Goal: Task Accomplishment & Management: Manage account settings

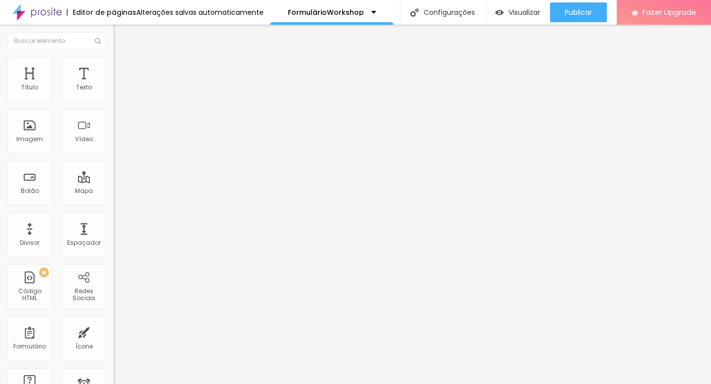
click at [114, 85] on span "Trocar imagem" at bounding box center [141, 80] width 54 height 8
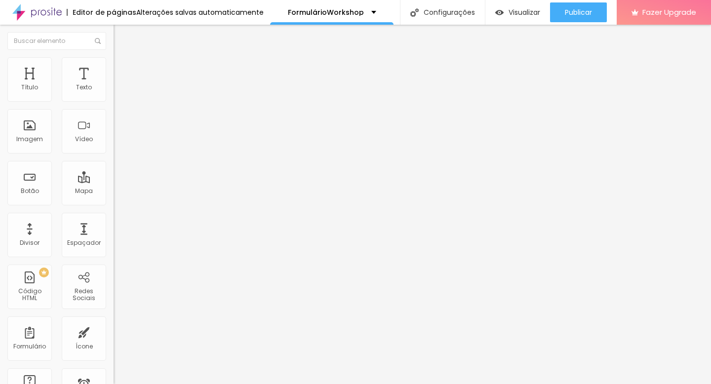
click at [114, 154] on span "16:9 Cinema" at bounding box center [133, 150] width 38 height 8
click at [114, 181] on div "Original" at bounding box center [171, 178] width 114 height 6
click at [114, 63] on img at bounding box center [118, 61] width 9 height 9
click at [122, 58] on span "Estilo" at bounding box center [129, 54] width 15 height 8
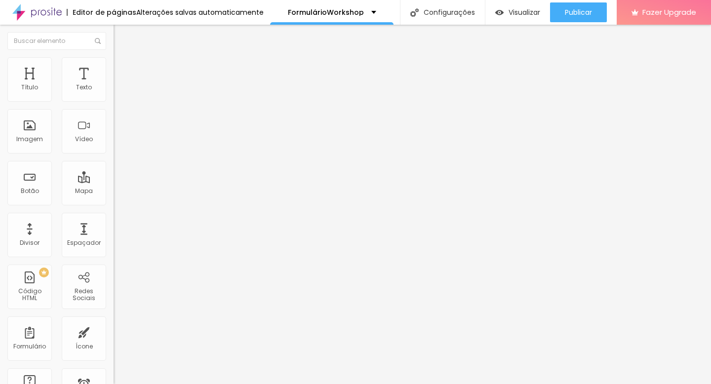
click at [114, 100] on img at bounding box center [117, 103] width 6 height 6
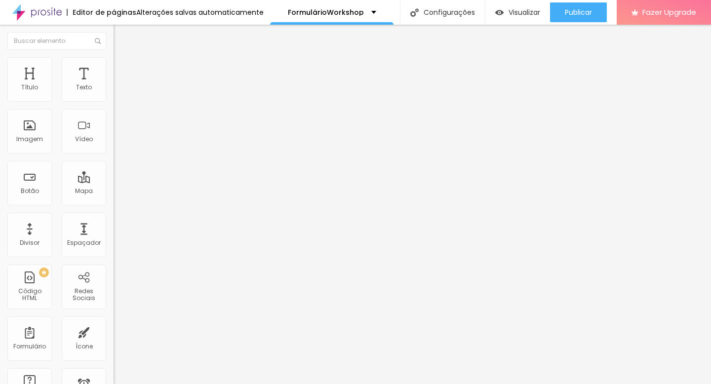
drag, startPoint x: 496, startPoint y: 356, endPoint x: 501, endPoint y: 360, distance: 6.7
click at [114, 84] on span "Formulário" at bounding box center [130, 80] width 33 height 8
click at [114, 100] on img at bounding box center [117, 103] width 6 height 6
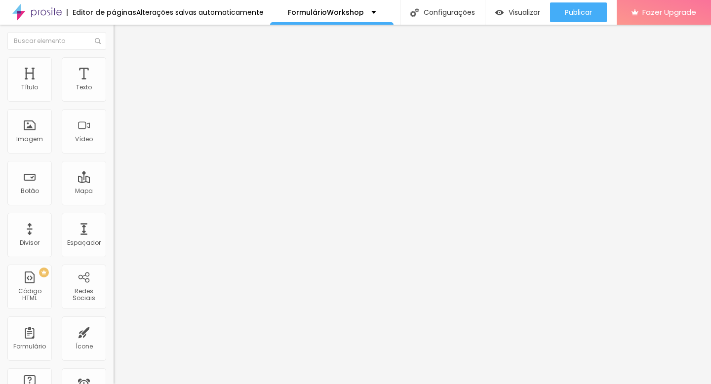
click at [128, 103] on div "Conectar" at bounding box center [146, 98] width 36 height 8
click at [114, 63] on img at bounding box center [118, 61] width 9 height 9
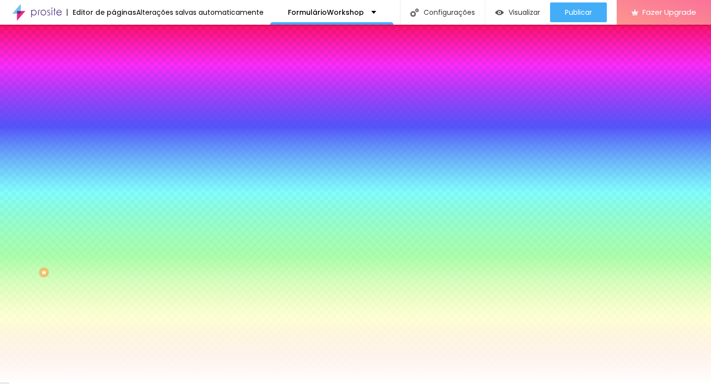
click at [122, 70] on span "Avançado" at bounding box center [138, 74] width 33 height 8
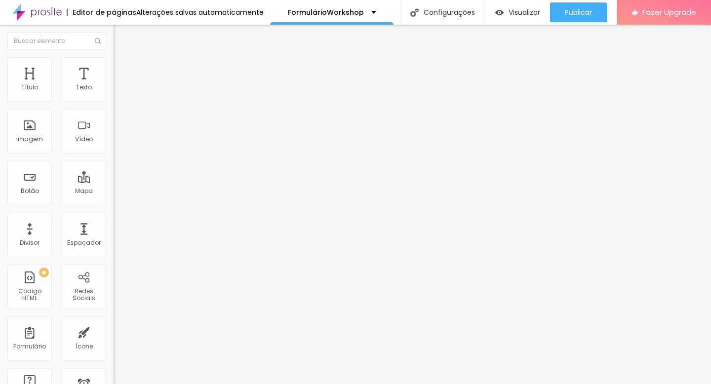
click at [114, 100] on img at bounding box center [117, 103] width 7 height 7
type input "https://"
click at [121, 38] on img "button" at bounding box center [125, 36] width 8 height 8
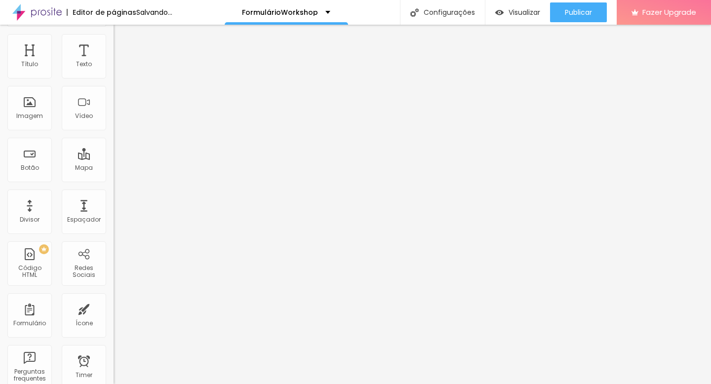
scroll to position [0, 0]
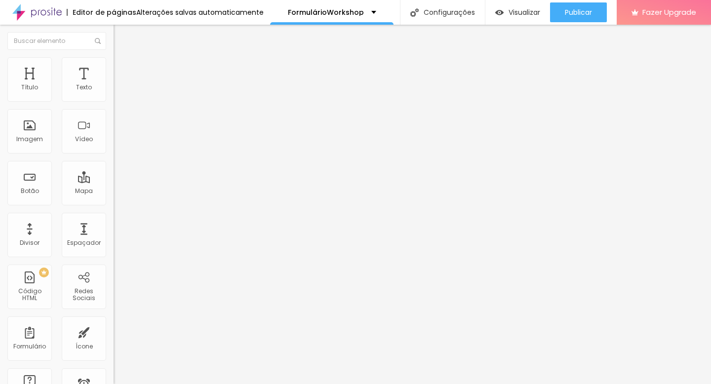
click at [114, 101] on input "text" at bounding box center [173, 96] width 118 height 10
type input "[PHONE_NUMBER]"
click at [114, 307] on div "Editar Botão do WhatsApp Conteúdo Estilo Avançado Número do WhatsApp * [PHONE_N…" at bounding box center [171, 204] width 114 height 359
drag, startPoint x: 59, startPoint y: 110, endPoint x: 0, endPoint y: 108, distance: 58.8
click at [114, 108] on div "Endereço Alboom [GEOGRAPHIC_DATA] Alinhamento 15 Zoom" at bounding box center [171, 175] width 114 height 197
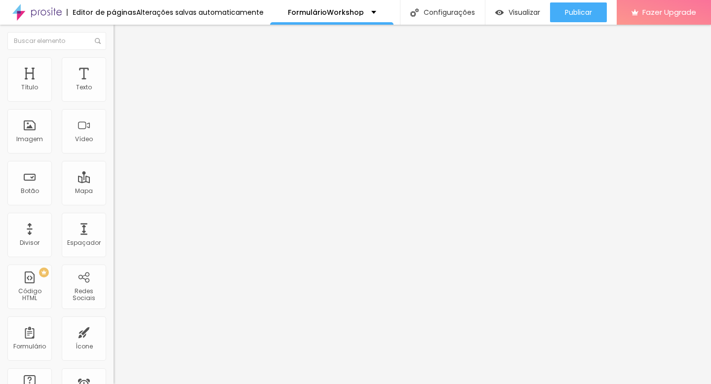
click at [114, 93] on input "[PERSON_NAME]" at bounding box center [173, 88] width 118 height 10
click at [114, 83] on div "Endereço" at bounding box center [171, 80] width 114 height 6
click at [114, 93] on input "[PERSON_NAME] fotografia" at bounding box center [173, 88] width 118 height 10
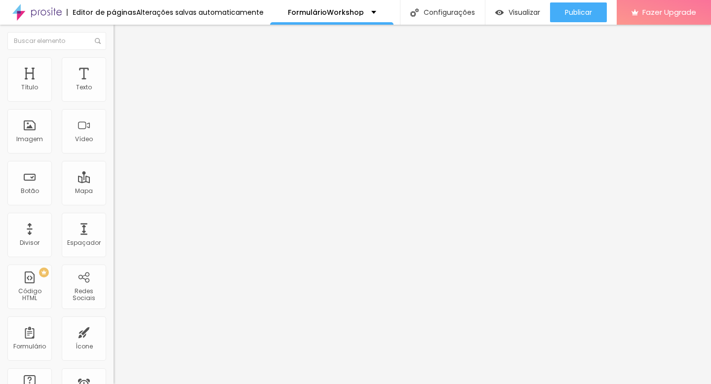
click at [114, 93] on input "[PERSON_NAME] fotografi" at bounding box center [173, 88] width 118 height 10
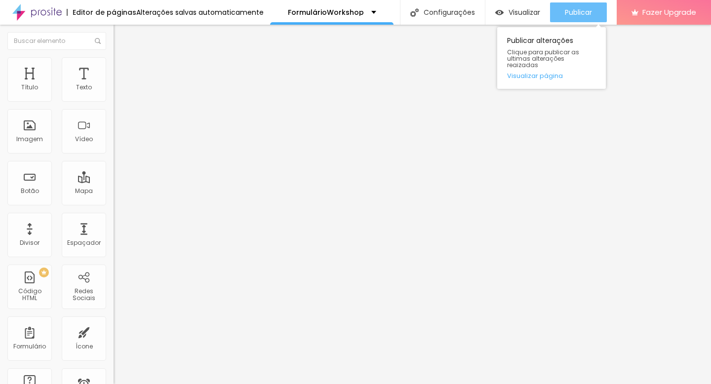
type input "[PERSON_NAME] fotografia"
click at [596, 12] on button "Publicar" at bounding box center [578, 12] width 57 height 20
click at [576, 8] on span "Publicar" at bounding box center [578, 12] width 27 height 8
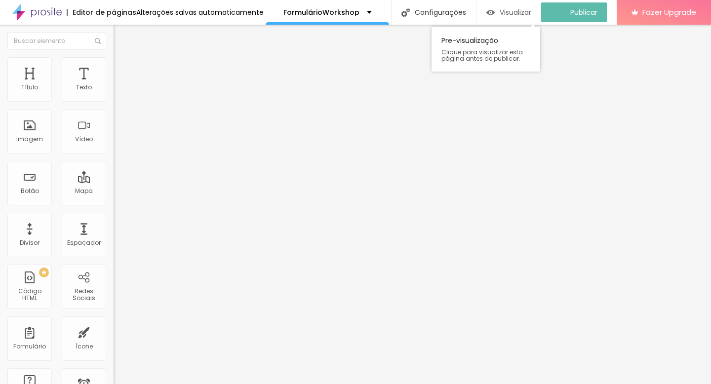
click at [523, 15] on span "Visualizar" at bounding box center [515, 12] width 32 height 8
